Goal: Check status: Check status

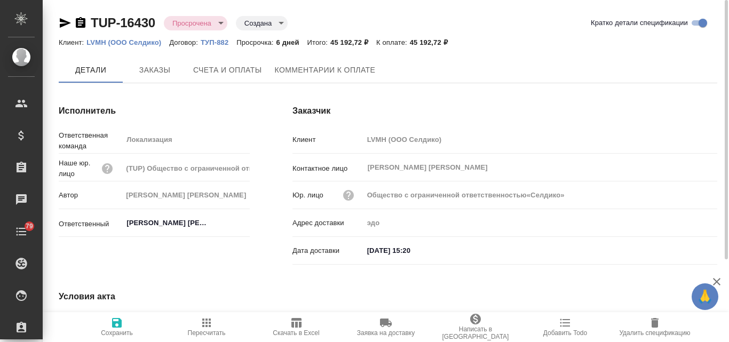
type input "[PERSON_NAME]"
type input "Общество с ограниченной ответственностью«Селдико»"
click at [100, 42] on p "LVMH (ООО Селдико)" at bounding box center [127, 42] width 83 height 8
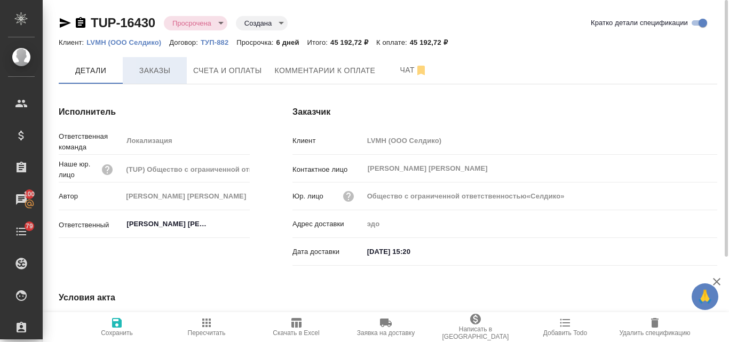
click at [139, 73] on span "Заказы" at bounding box center [154, 70] width 51 height 13
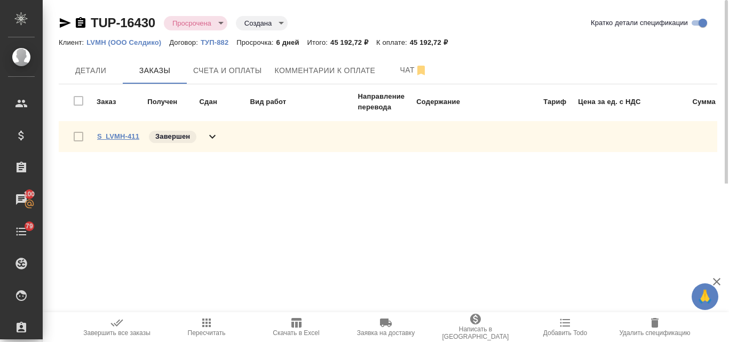
click at [114, 136] on link "S_LVMH-411" at bounding box center [118, 136] width 42 height 8
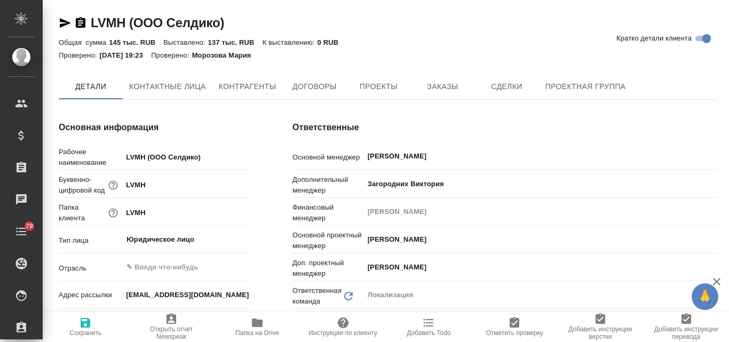
type input "Общество с ограниченной ответственностью«Селдико»"
type textarea "x"
type input "Общество с ограниченной ответственностью«Селдико»"
type textarea "x"
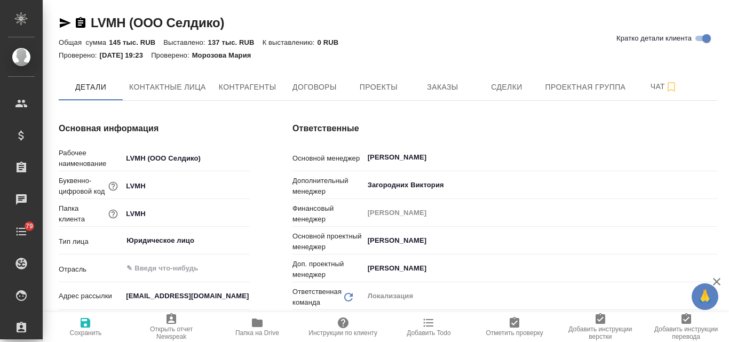
type textarea "x"
type input "Общество с ограниченной ответственностью«Селдико»"
type textarea "x"
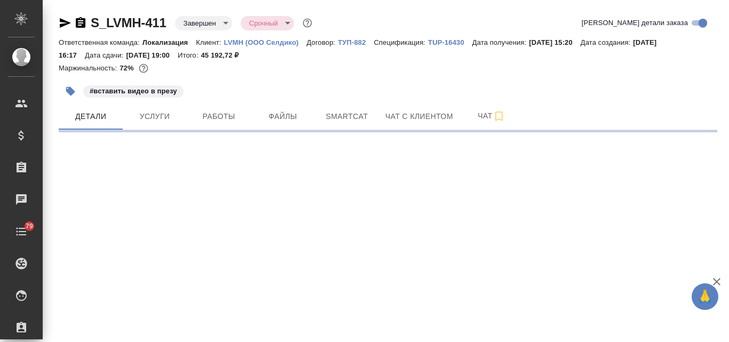
select select "RU"
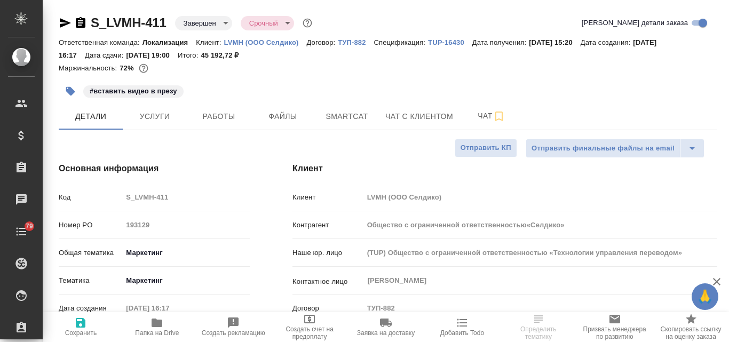
type input "Общество с ограниченной ответственностью«Селдико»"
type textarea "x"
type input "Общество с ограниченной ответственностью«Селдико»"
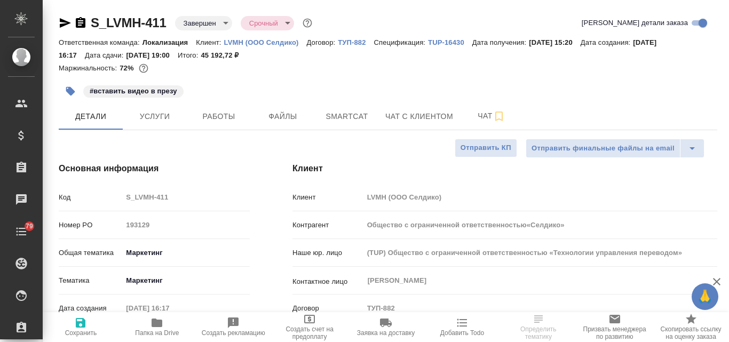
type textarea "x"
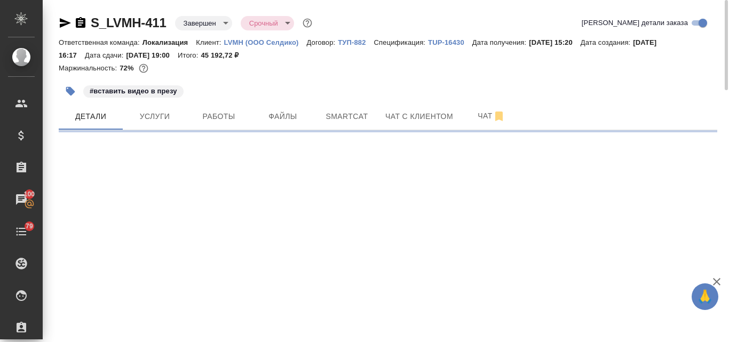
select select "RU"
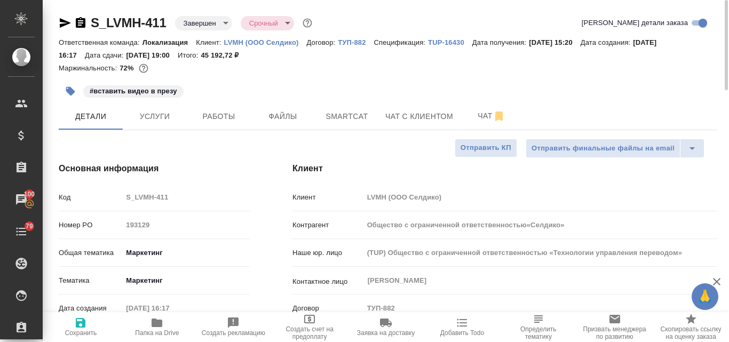
type textarea "x"
